Goal: Find contact information: Find contact information

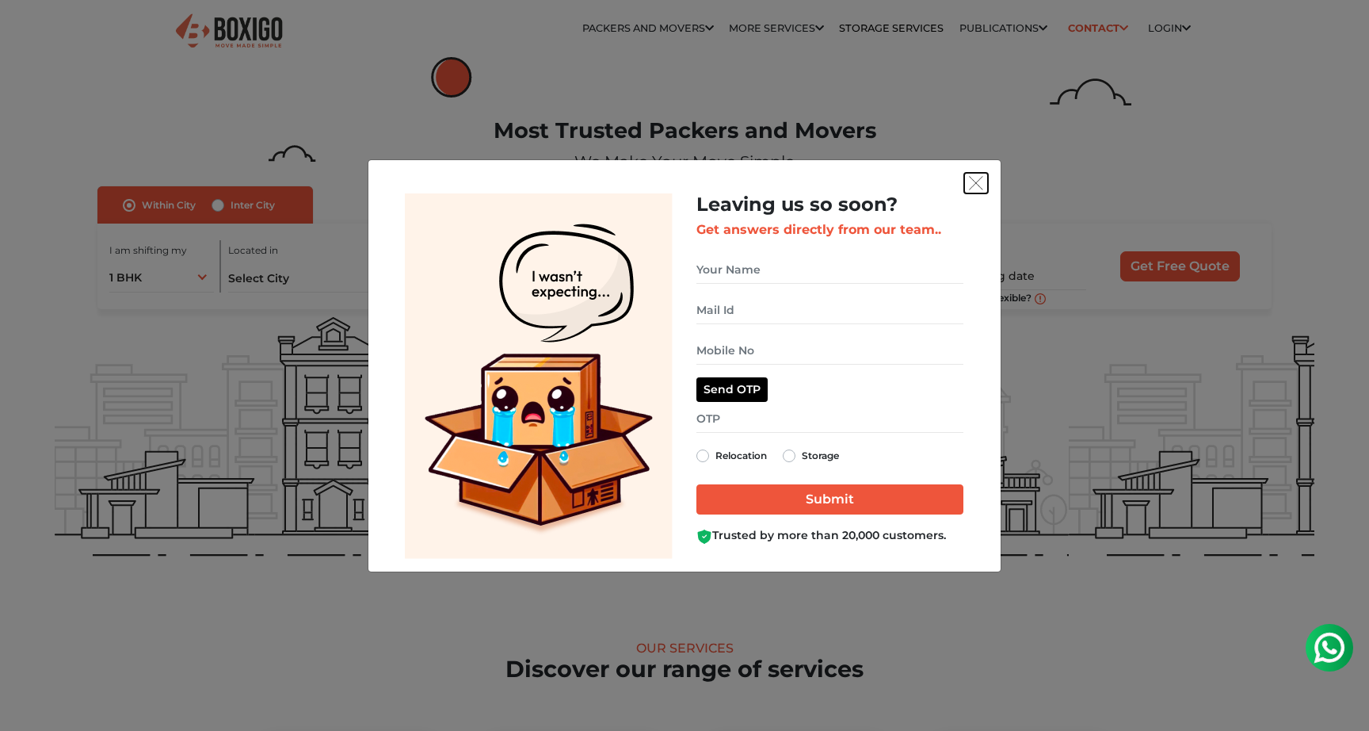
click at [974, 185] on img "get free quote dialog" at bounding box center [976, 183] width 14 height 14
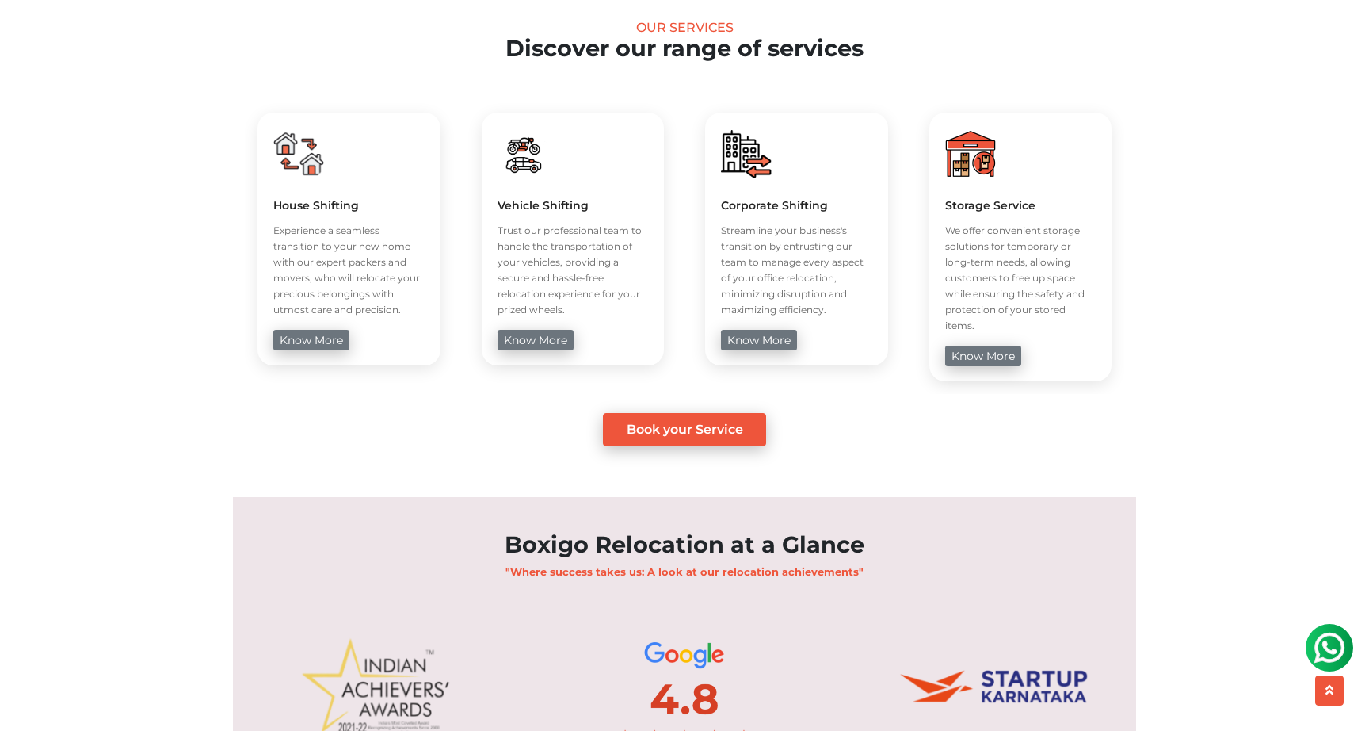
scroll to position [998, 0]
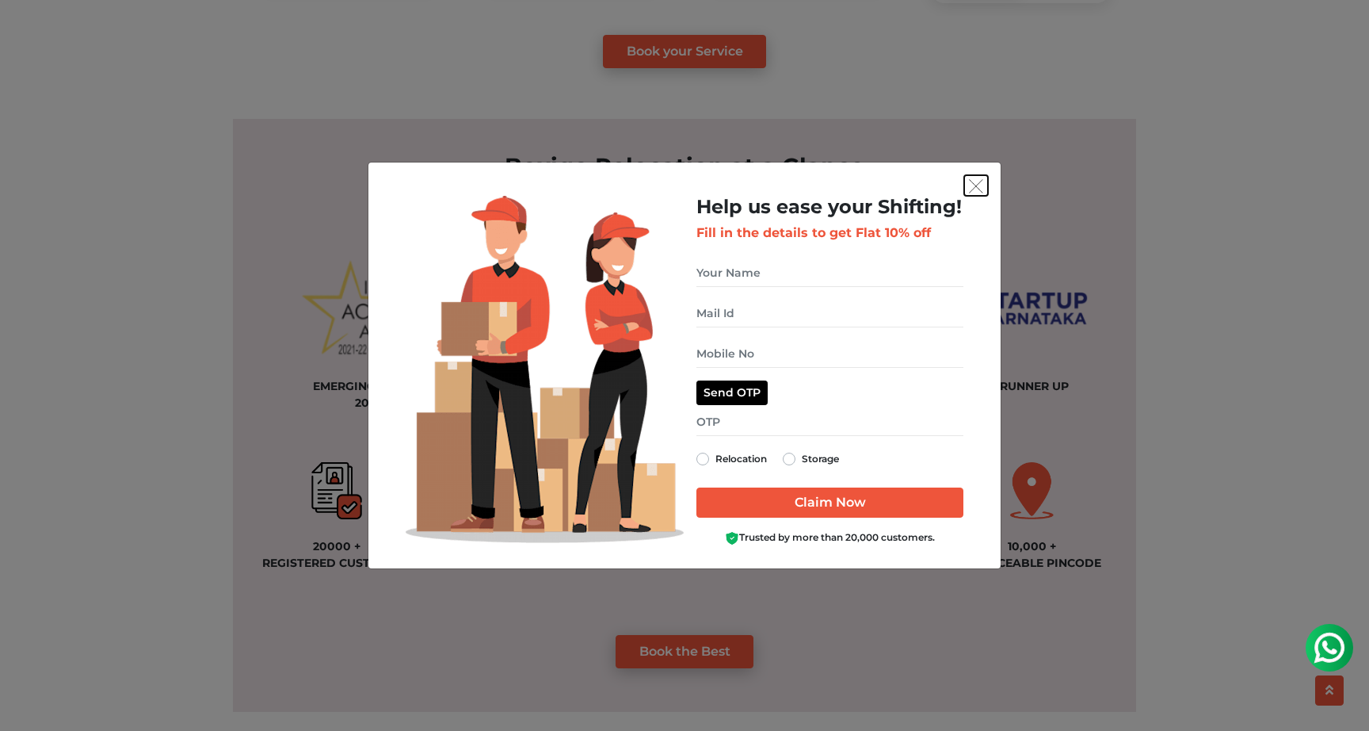
click at [970, 185] on img "get free quote dialog" at bounding box center [976, 186] width 14 height 14
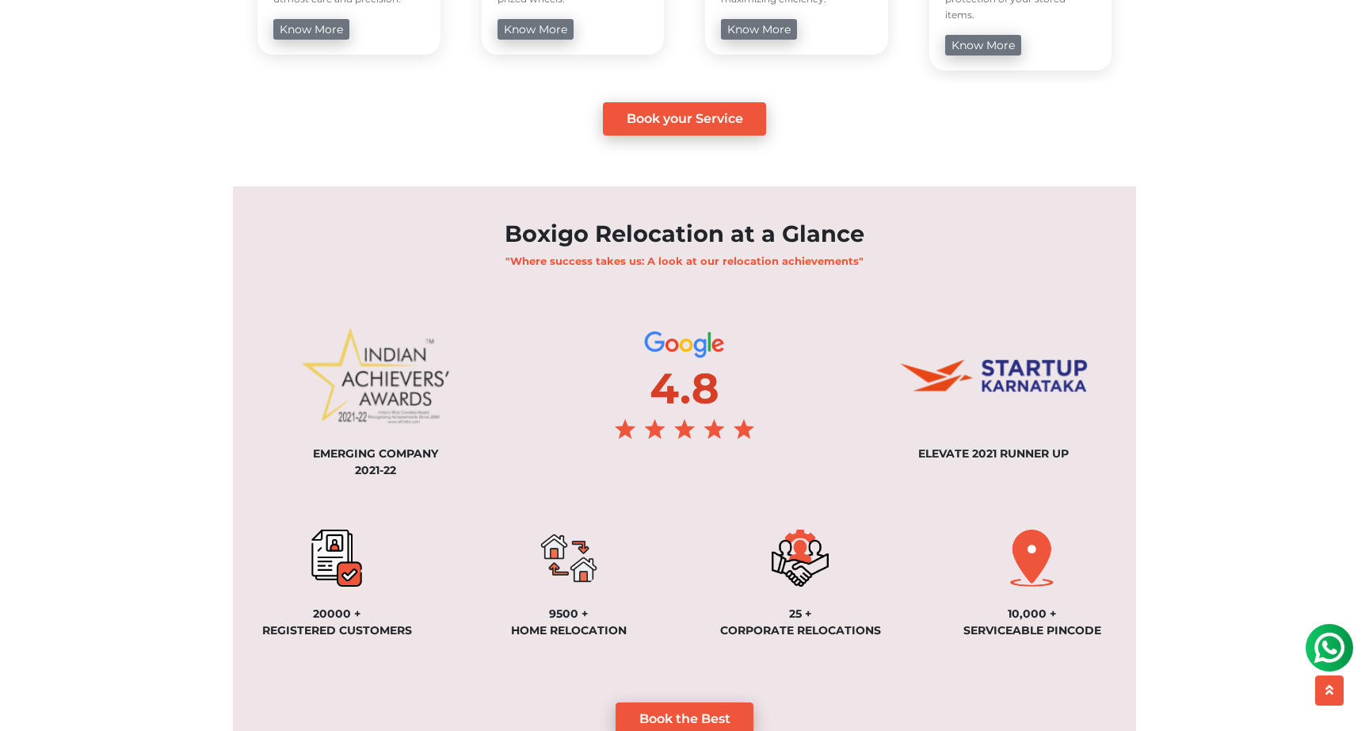
scroll to position [0, 0]
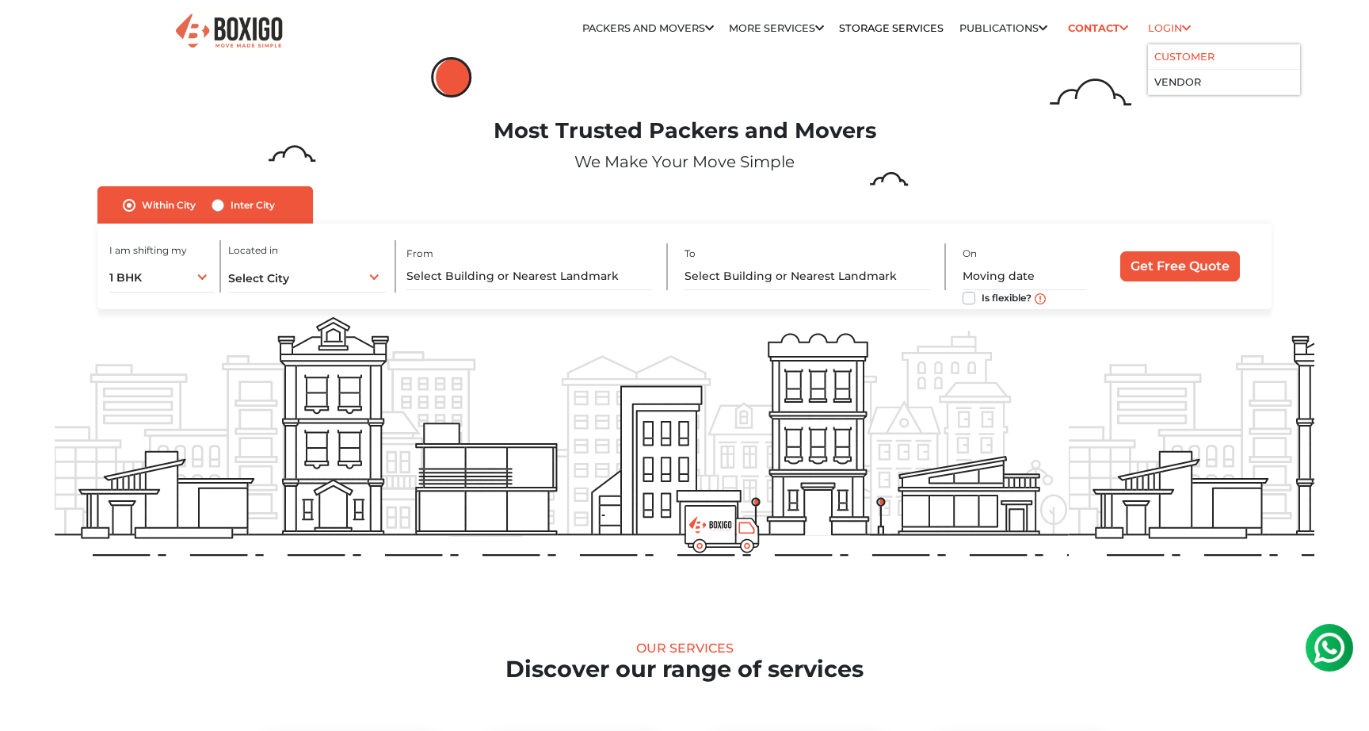
click at [1173, 51] on link "Customer" at bounding box center [1184, 57] width 60 height 12
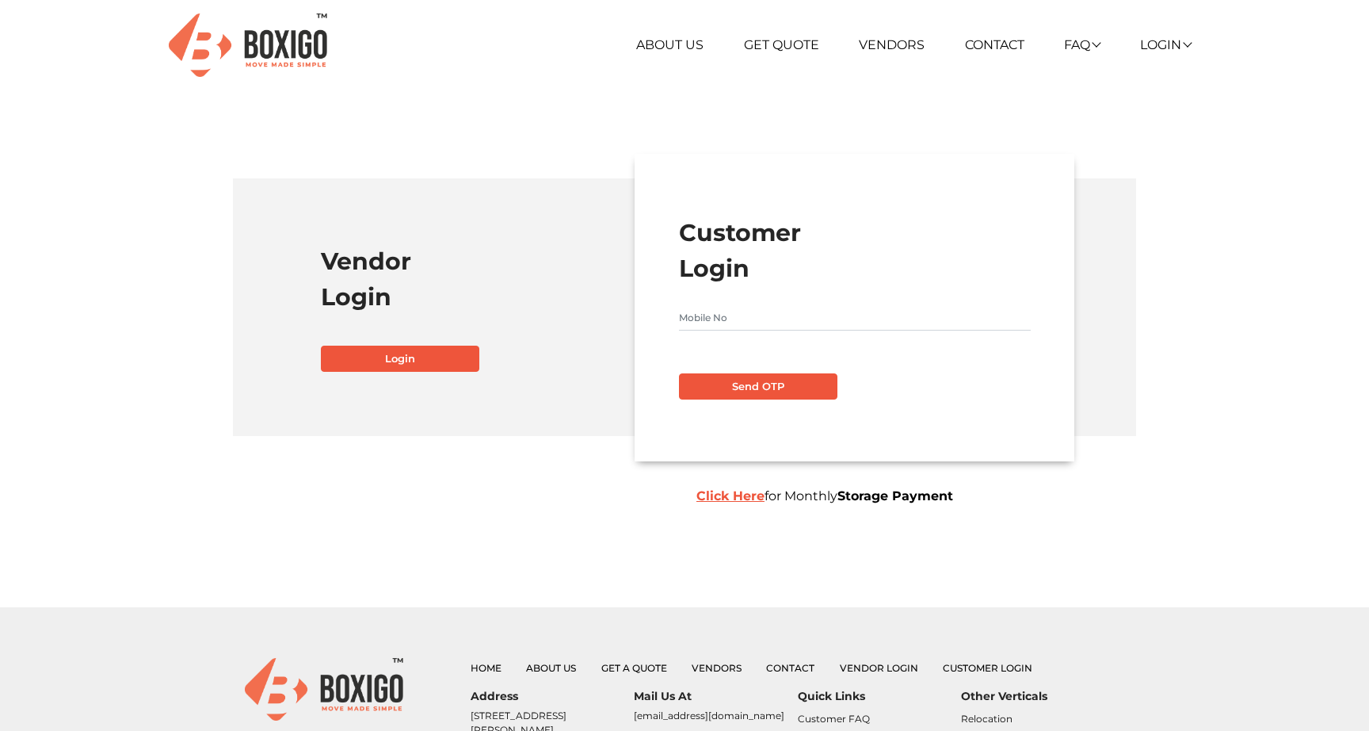
click at [791, 318] on input "text" at bounding box center [855, 317] width 352 height 25
click at [752, 378] on button "Send OTP" at bounding box center [758, 386] width 158 height 27
type input "9986210942"
click at [775, 380] on button "Send OTP" at bounding box center [758, 386] width 158 height 27
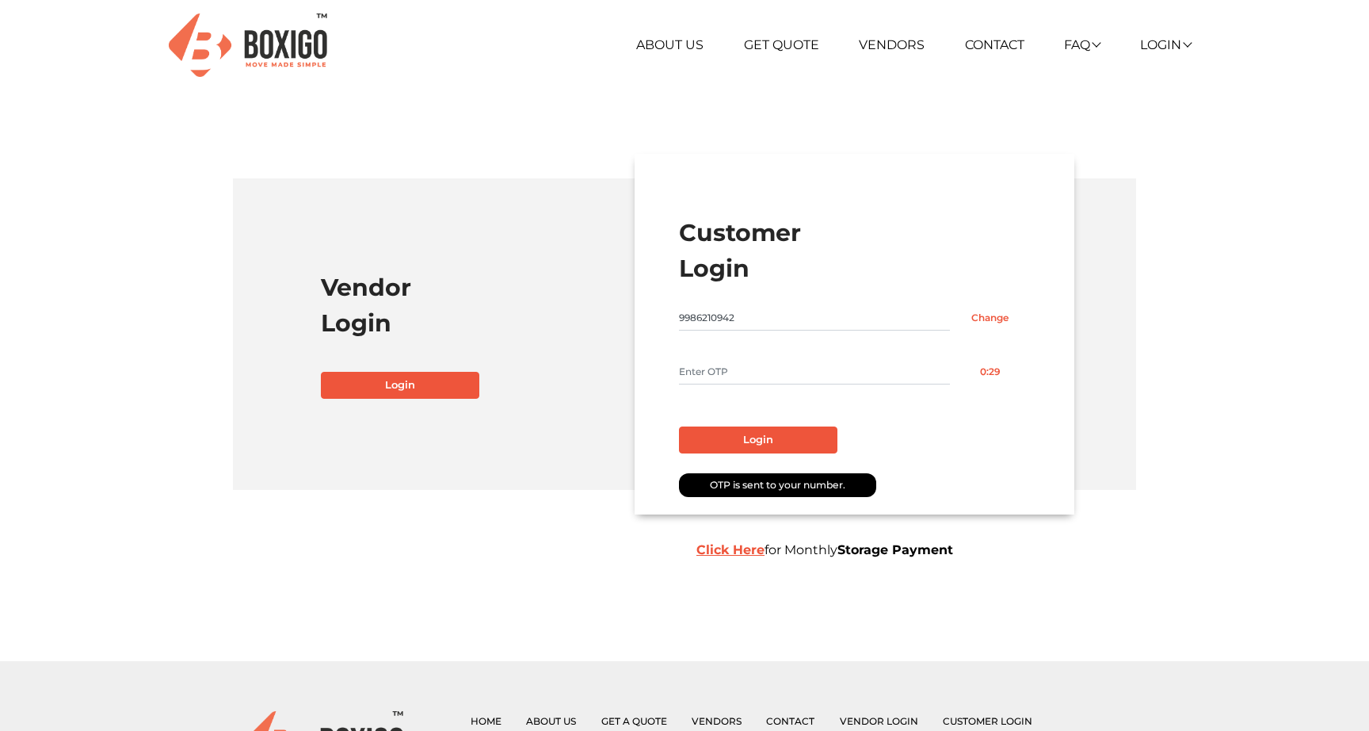
click at [775, 380] on input "text" at bounding box center [814, 371] width 271 height 25
type input "8100"
click at [769, 436] on button "Login" at bounding box center [758, 439] width 158 height 27
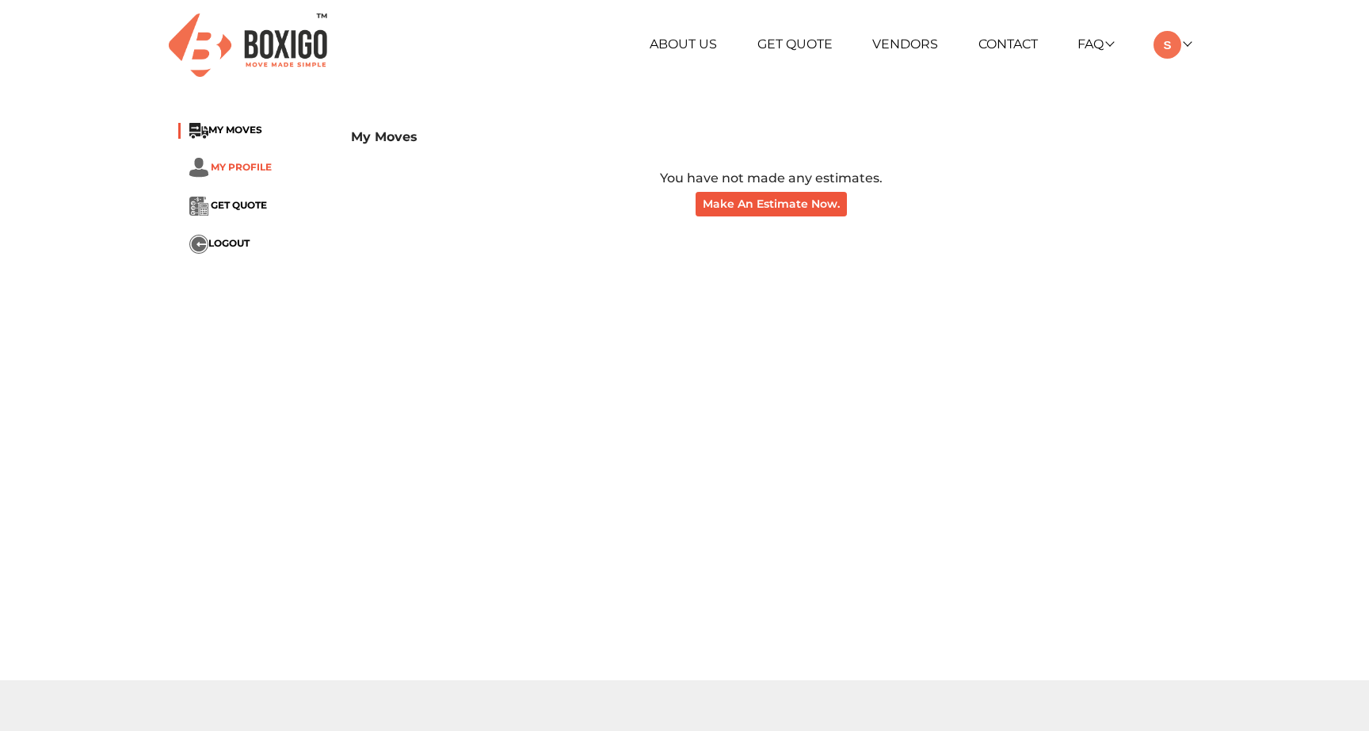
click at [229, 163] on span "MY PROFILE" at bounding box center [241, 167] width 61 height 12
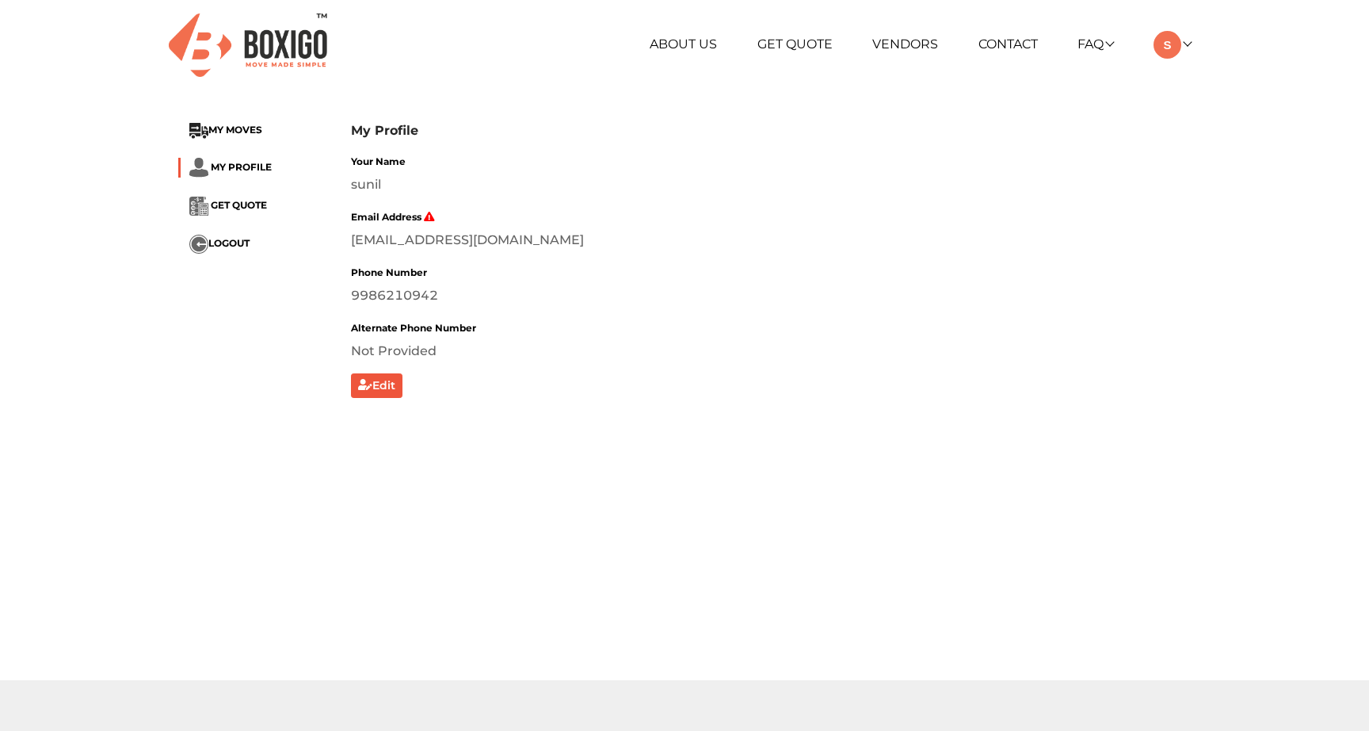
click at [233, 197] on li "GET QUOTE" at bounding box center [252, 206] width 149 height 19
click at [233, 204] on span "GET QUOTE" at bounding box center [239, 206] width 56 height 12
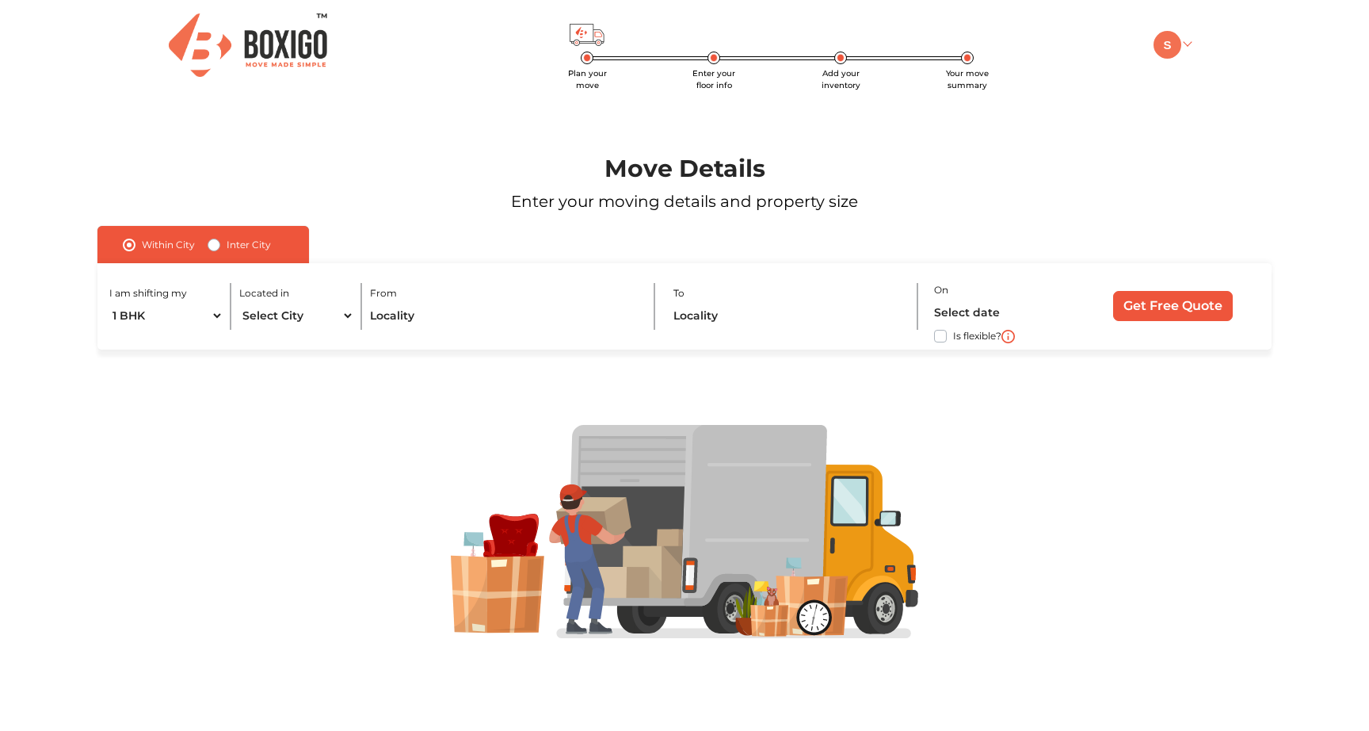
click at [1188, 37] on link at bounding box center [1172, 43] width 37 height 15
click at [1202, 126] on link "Make Estimate" at bounding box center [1217, 127] width 127 height 29
click at [1212, 66] on link "My Moves" at bounding box center [1217, 67] width 127 height 29
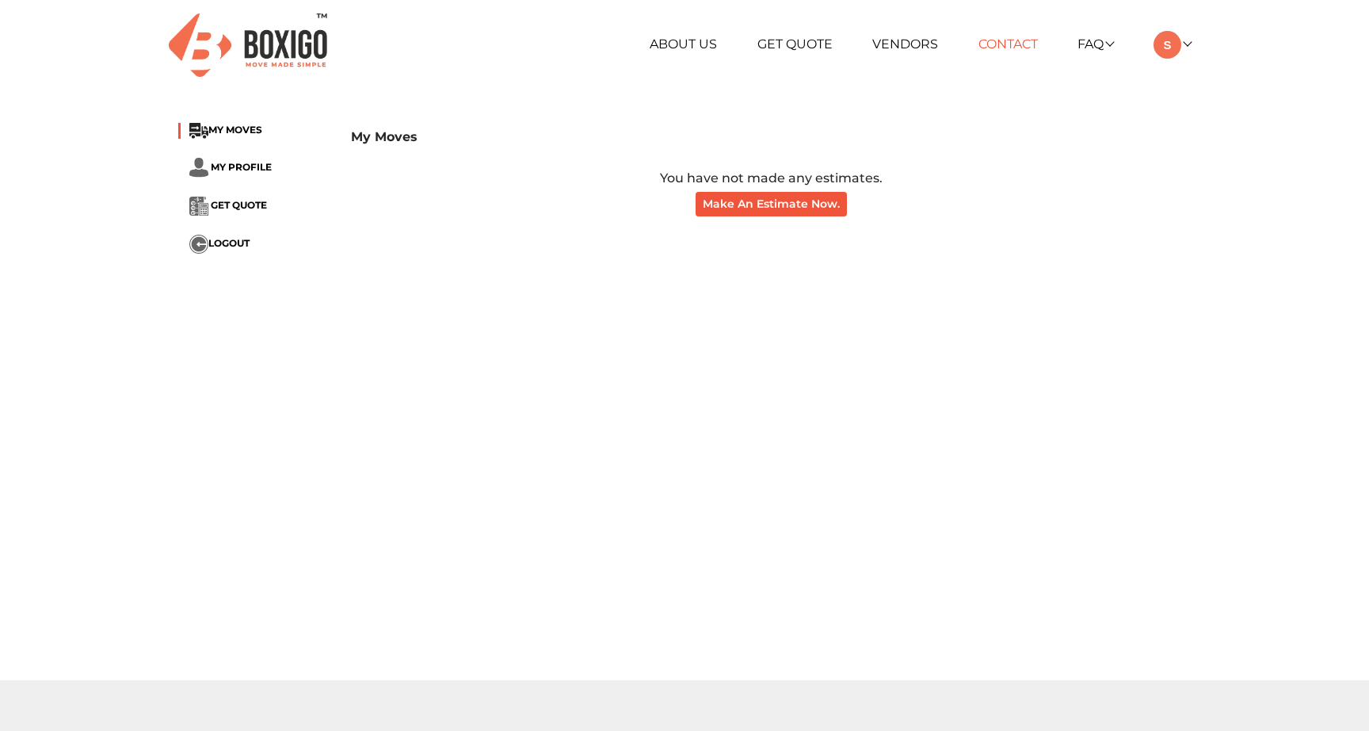
click at [1022, 48] on link "Contact" at bounding box center [1008, 43] width 59 height 15
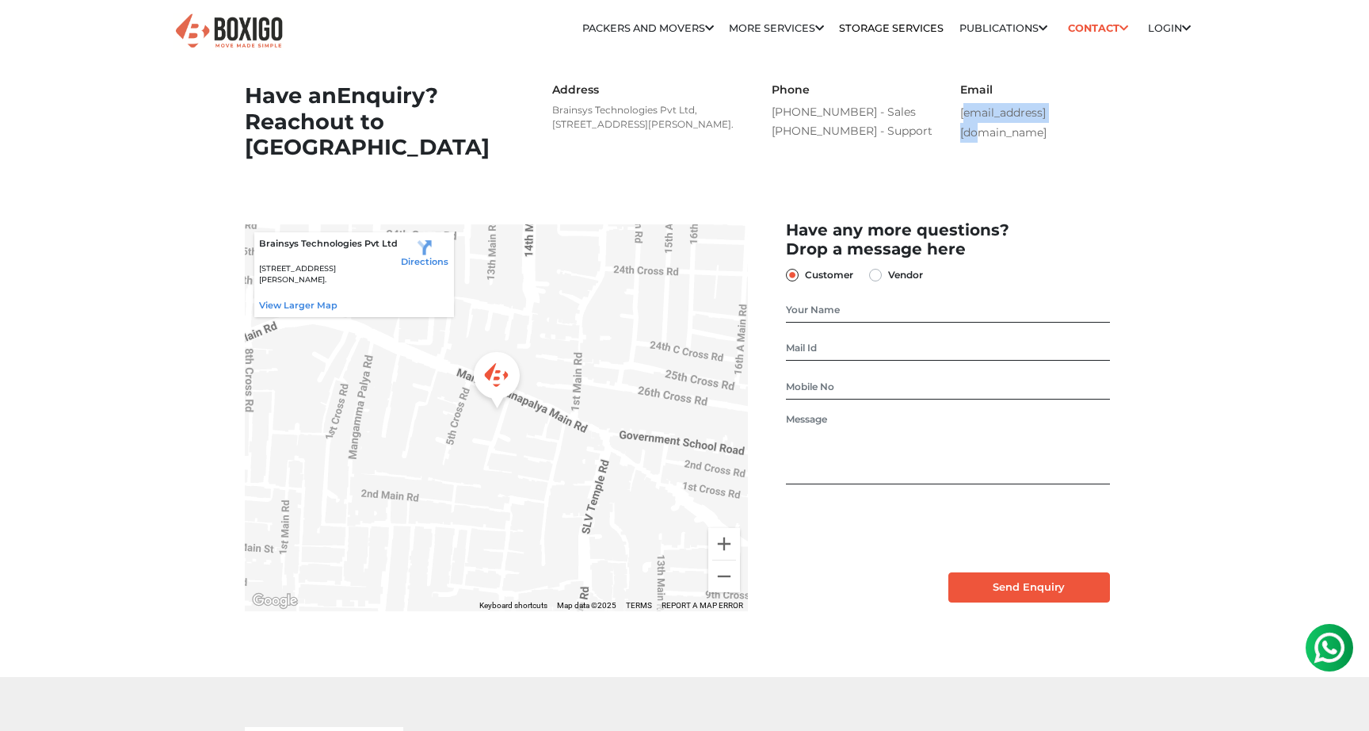
drag, startPoint x: 1066, startPoint y: 113, endPoint x: 960, endPoint y: 117, distance: 105.5
click at [960, 117] on div "Email [EMAIL_ADDRESS][DOMAIN_NAME]" at bounding box center [1042, 112] width 189 height 59
copy link "[EMAIL_ADDRESS][DOMAIN_NAME]"
